Goal: Task Accomplishment & Management: Manage account settings

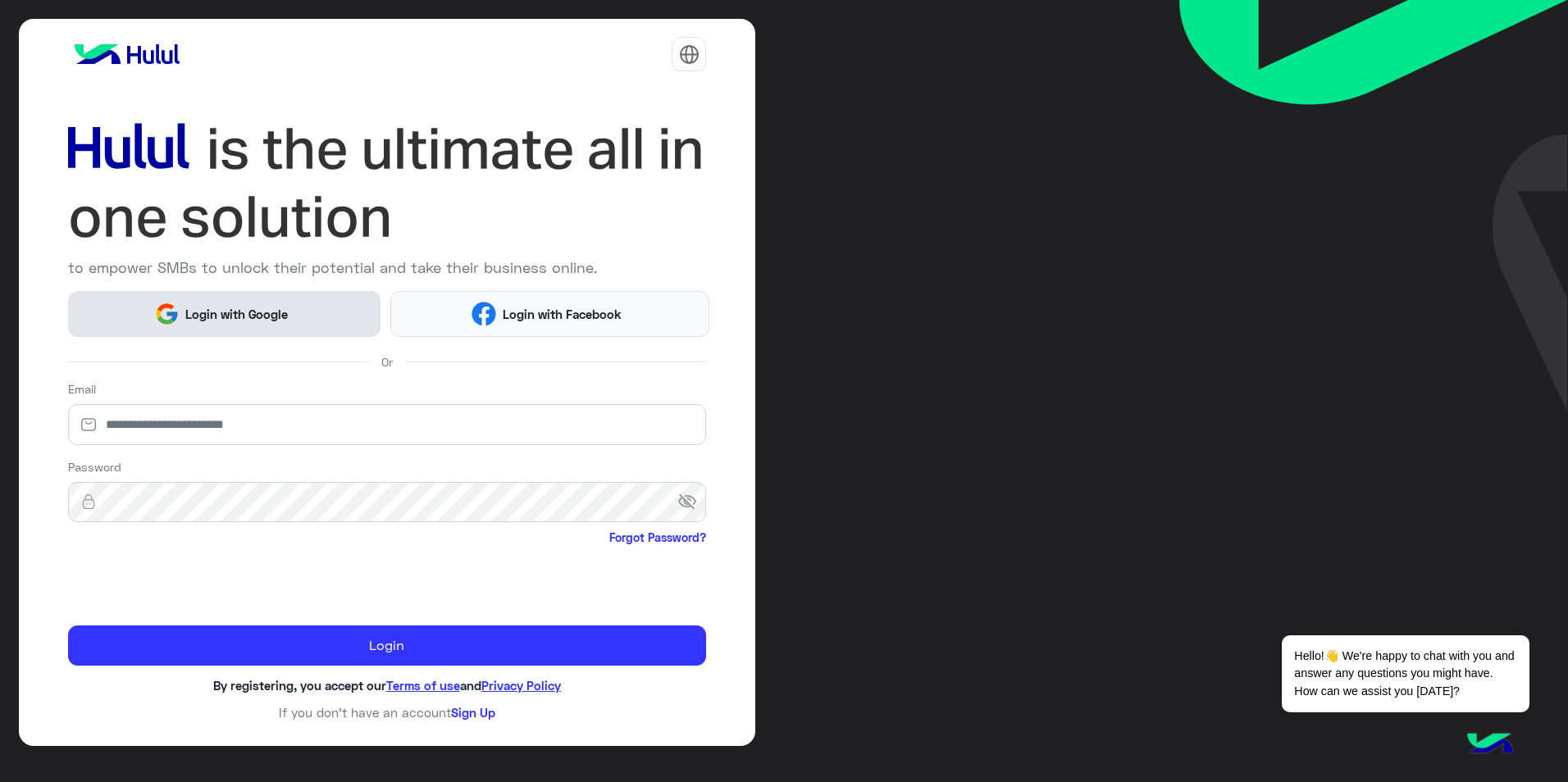
click at [259, 317] on span "Login with Google" at bounding box center [236, 314] width 114 height 19
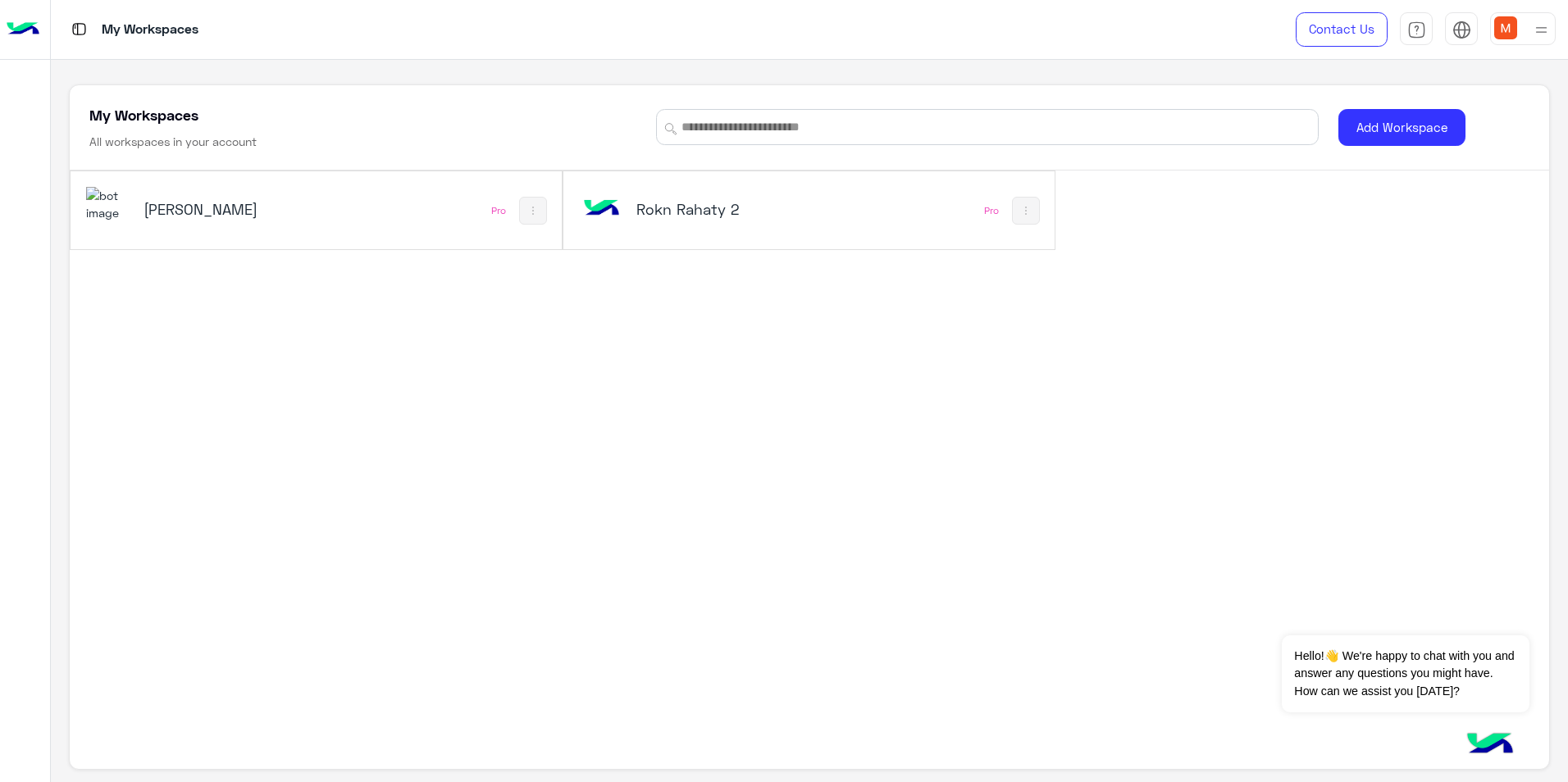
click at [166, 210] on h5 "[PERSON_NAME]" at bounding box center [226, 209] width 166 height 20
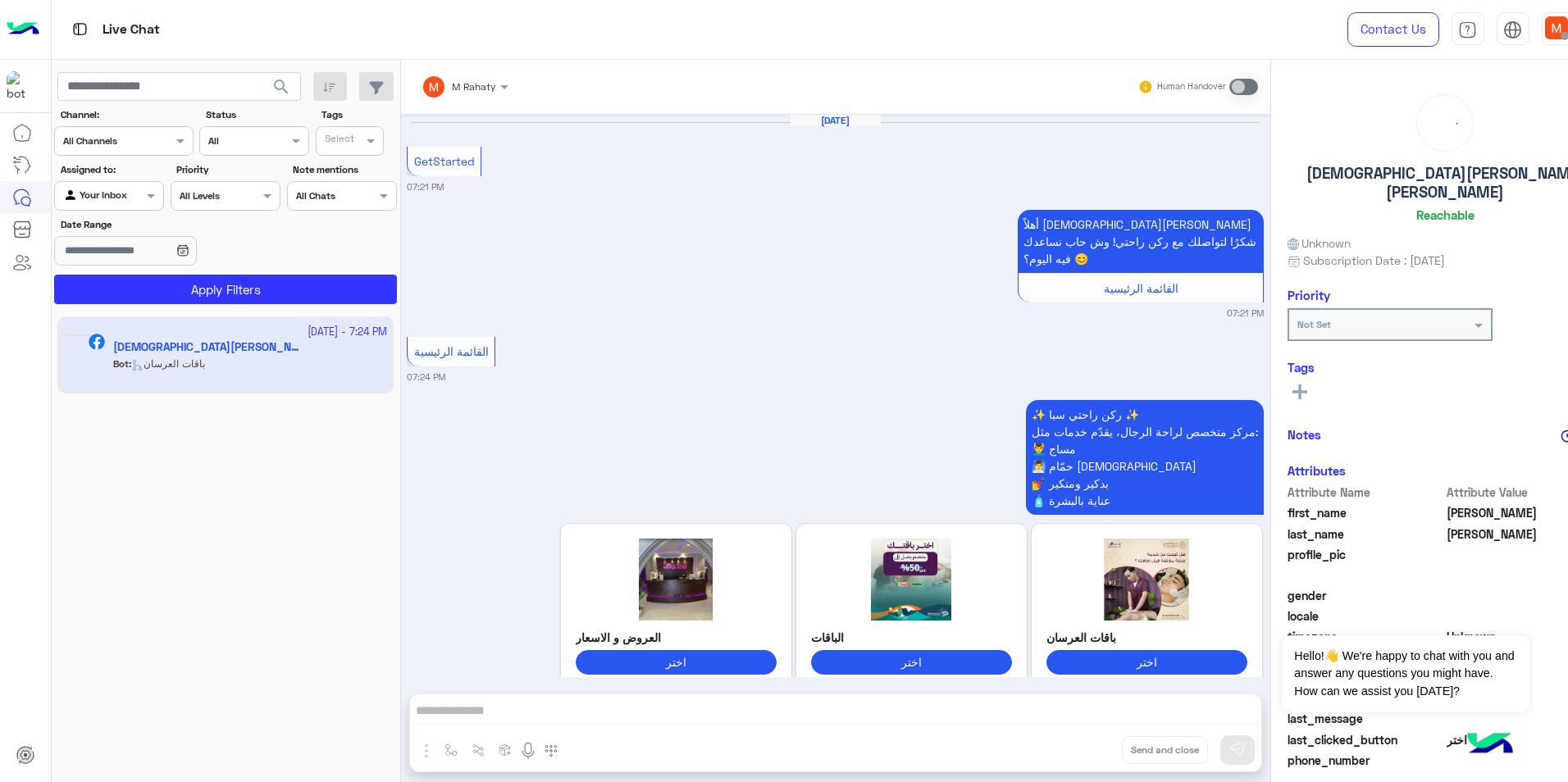
scroll to position [856, 0]
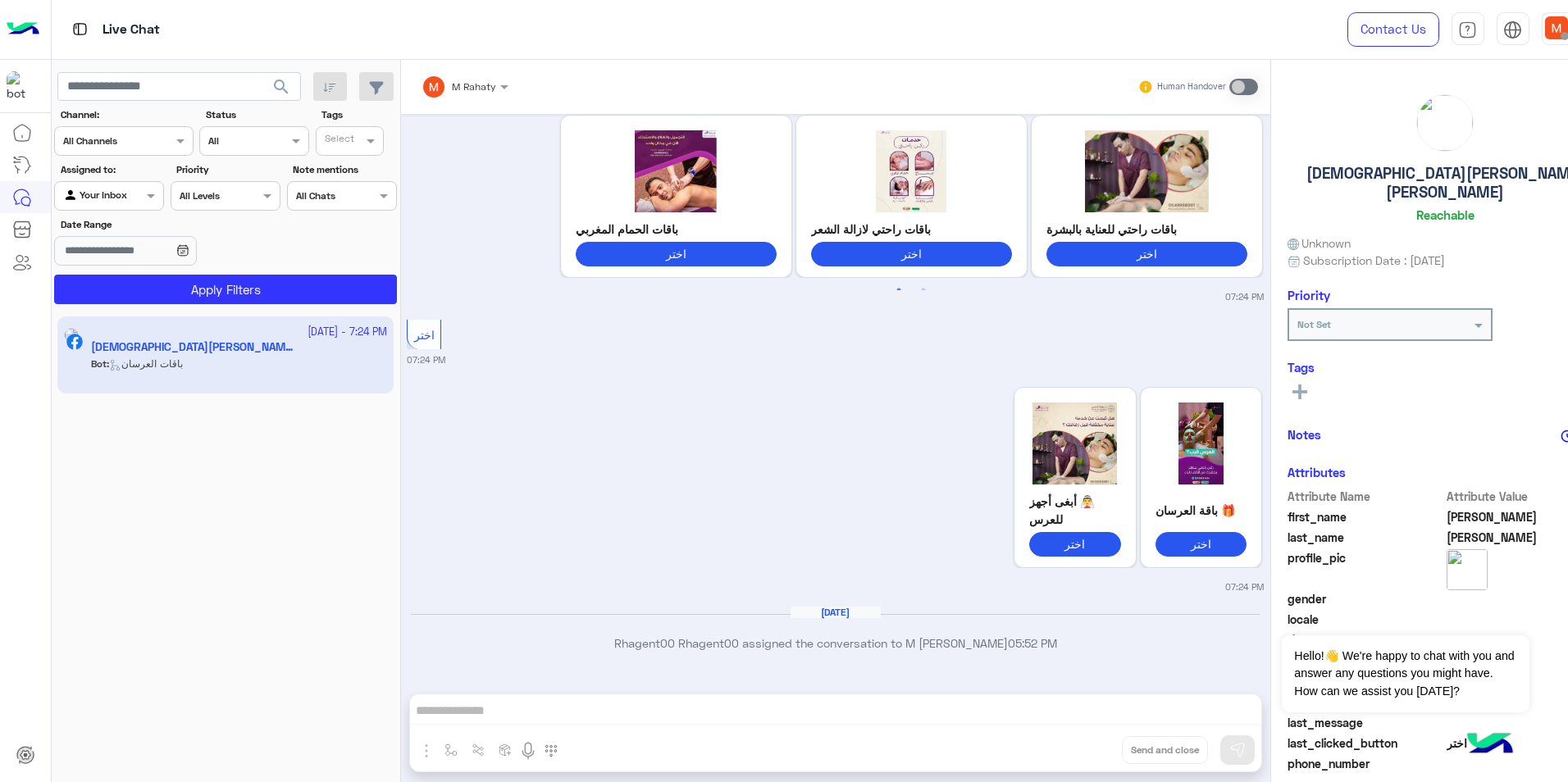
click at [444, 84] on div at bounding box center [465, 84] width 104 height 16
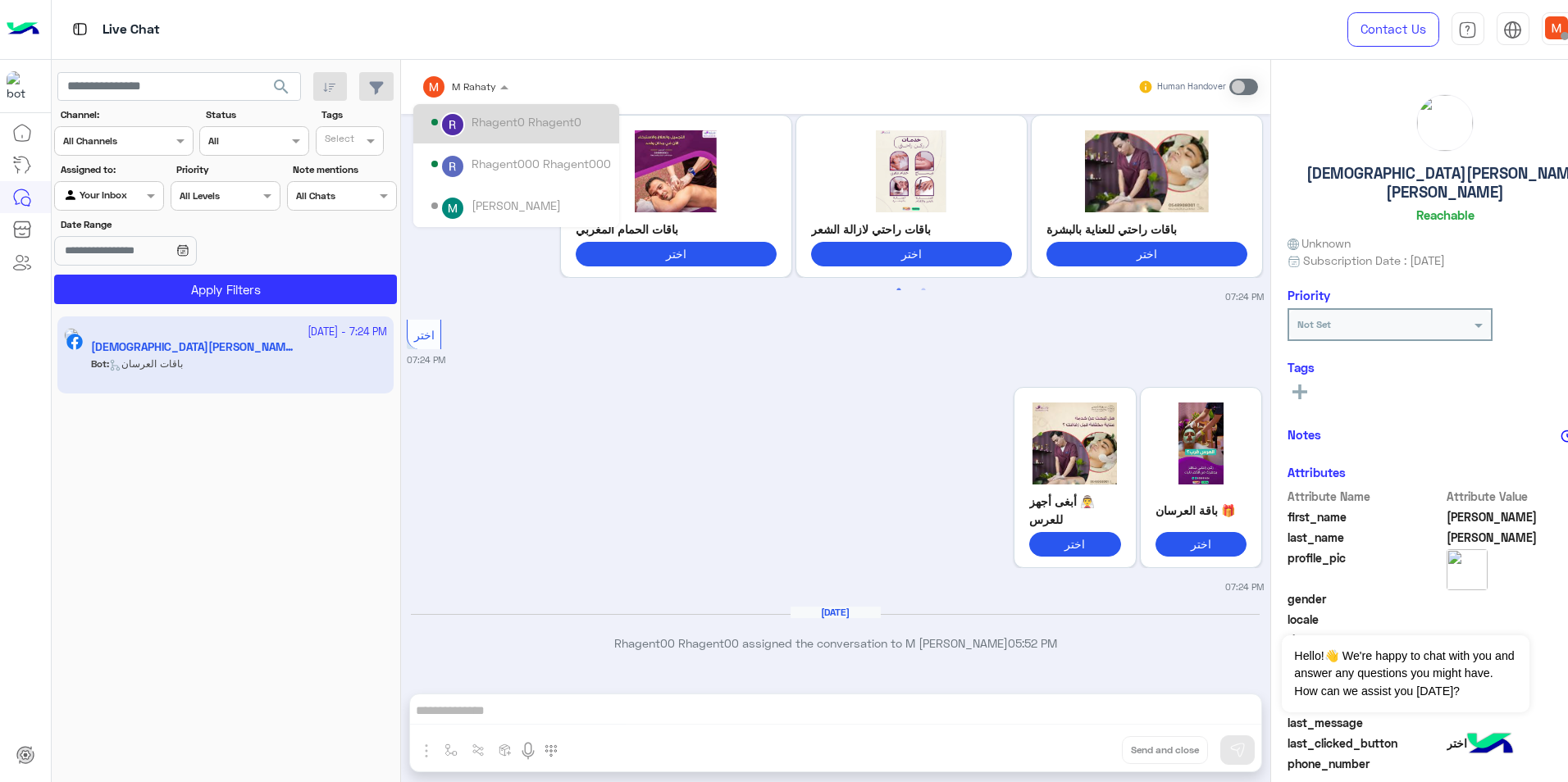
click at [489, 133] on div "Rhagent0 Rhagent0" at bounding box center [521, 122] width 179 height 28
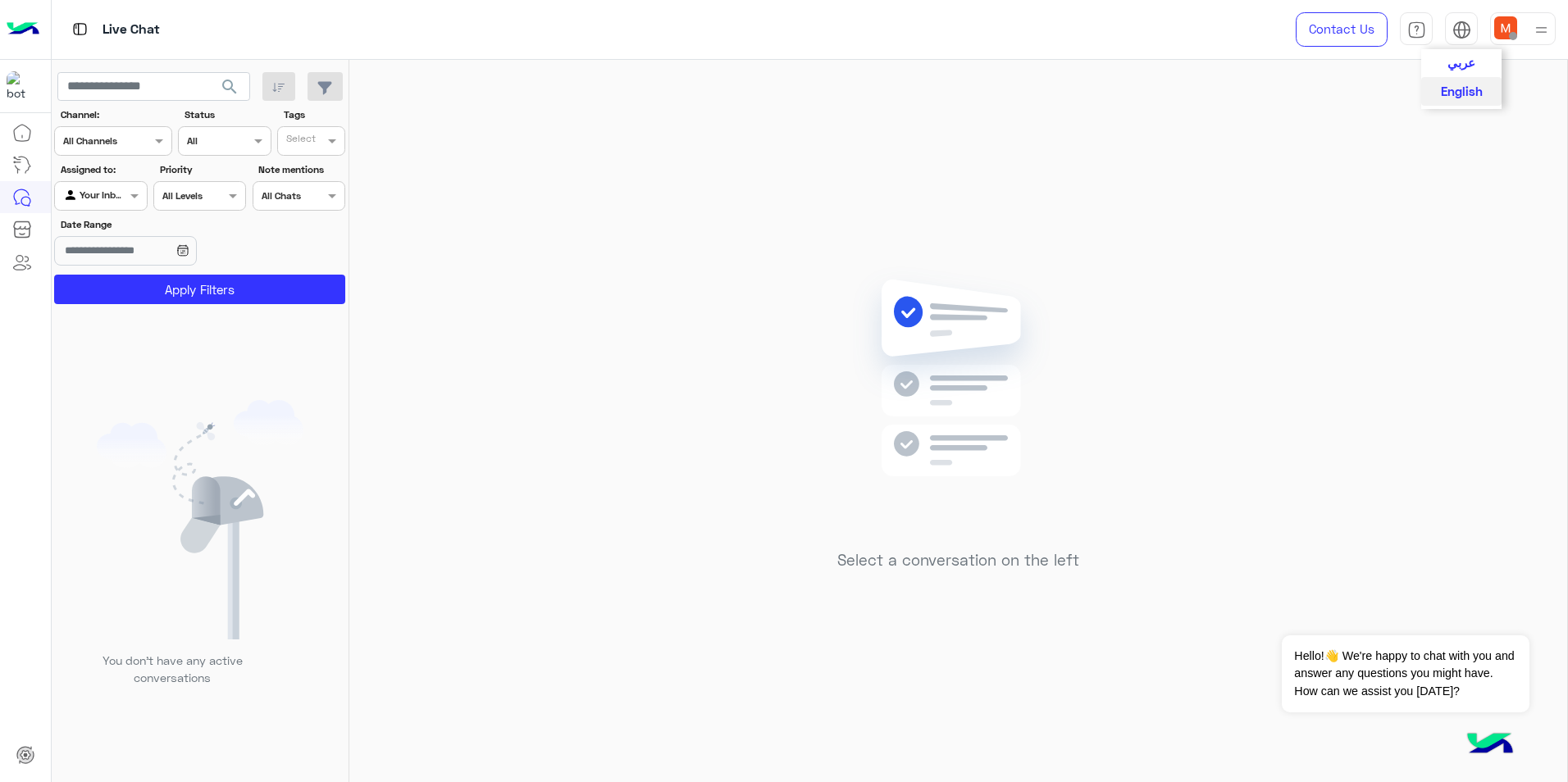
click at [1464, 59] on span "عربي" at bounding box center [1461, 62] width 28 height 15
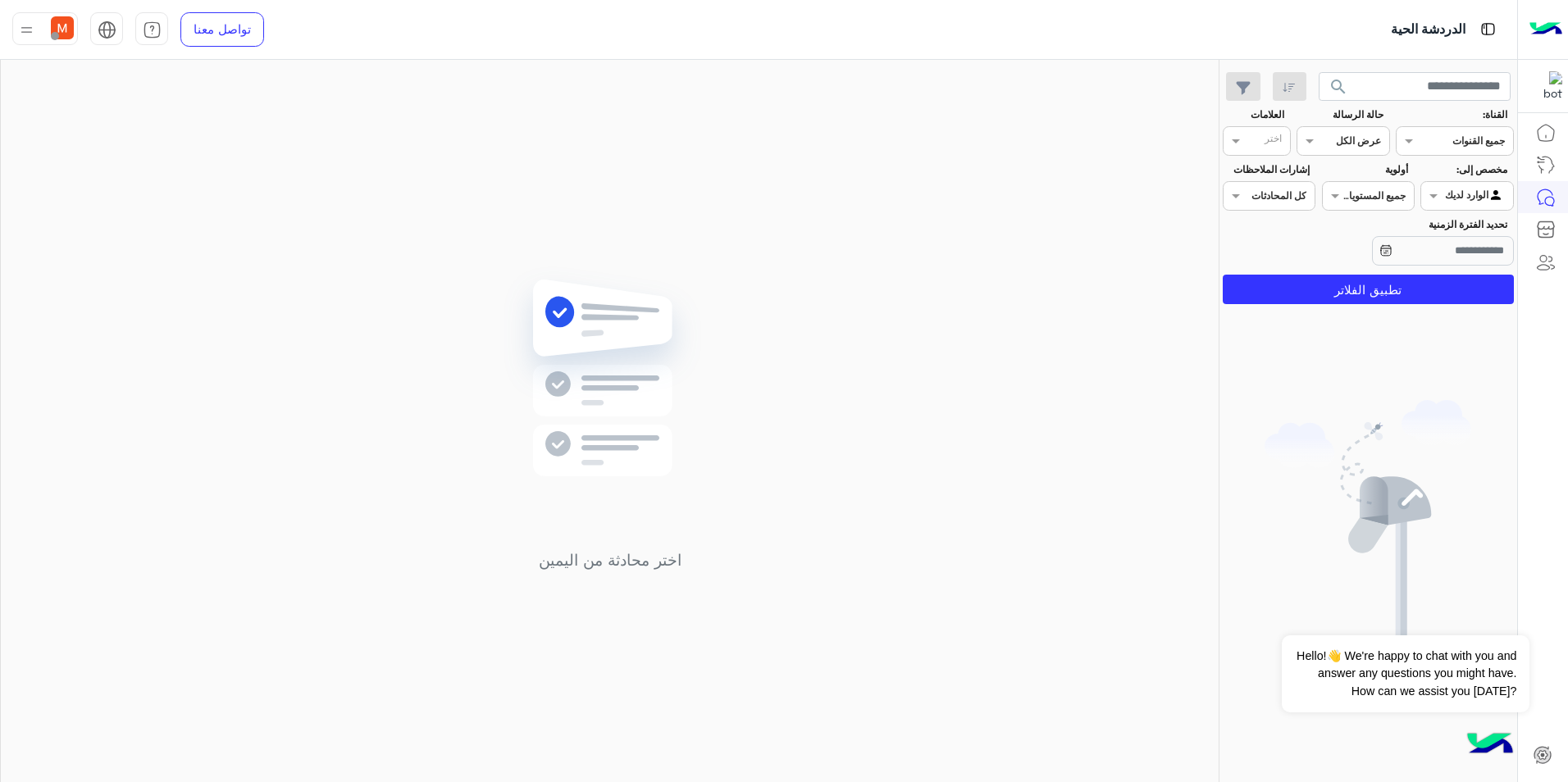
click at [59, 28] on img at bounding box center [62, 28] width 23 height 23
click at [177, 362] on link "تسجيل الخروج" at bounding box center [147, 361] width 70 height 14
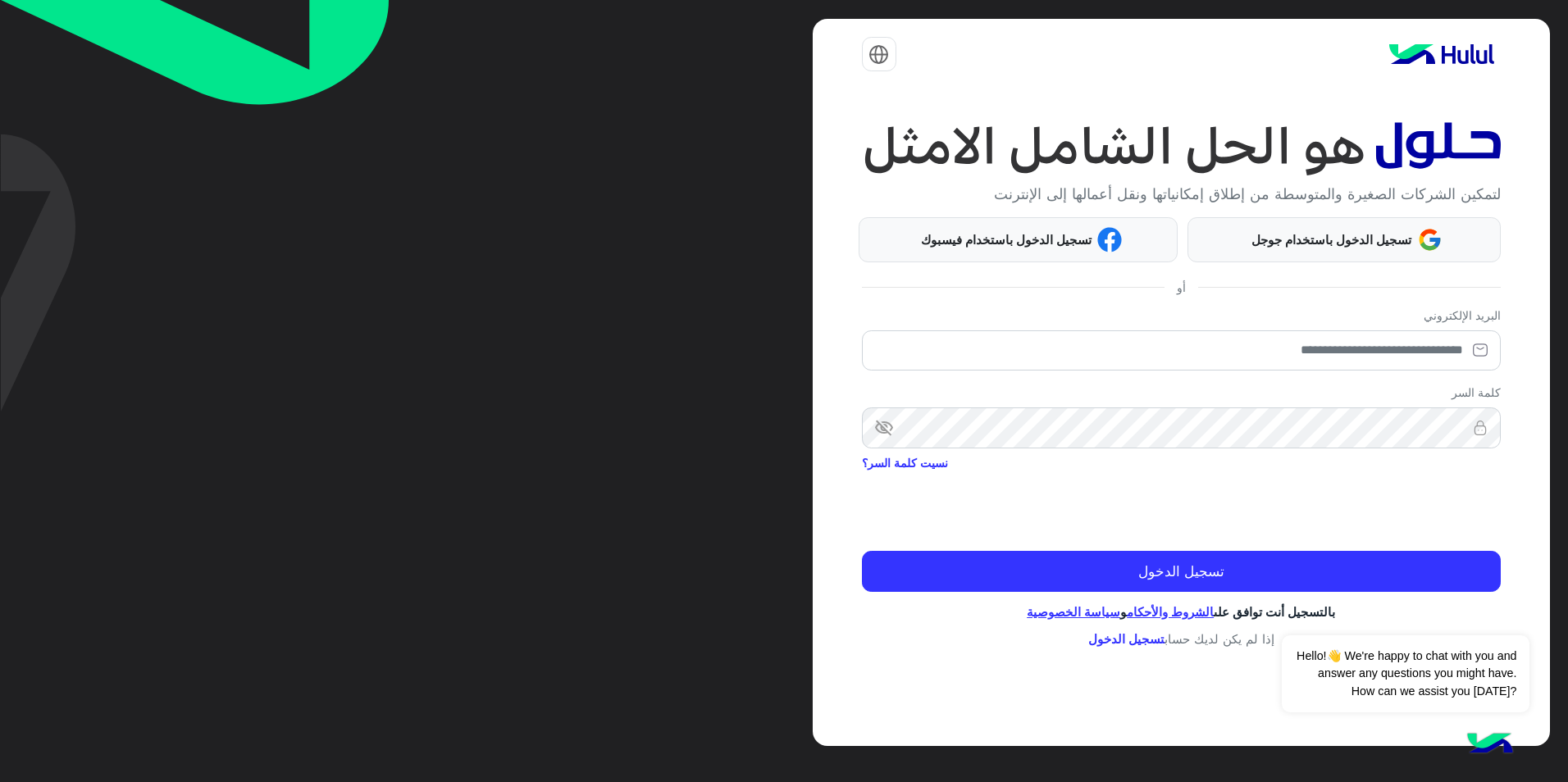
click at [616, 196] on div "لتمكين الشركات الصغيرة والمتوسطة من إطلاق إمكانياتها ونقل أعمالها إلى الإنترنت …" at bounding box center [784, 391] width 1568 height 782
